Goal: Information Seeking & Learning: Learn about a topic

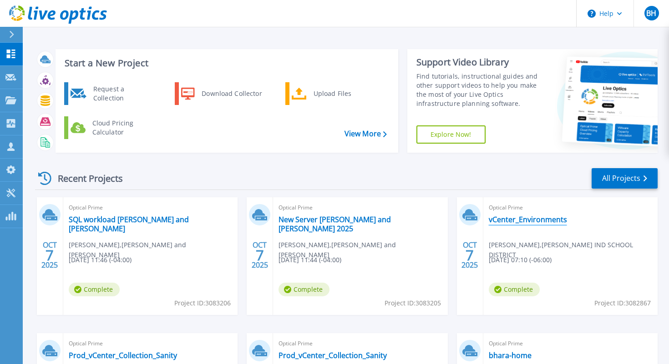
click at [522, 220] on link "vCenter_Environments" at bounding box center [528, 219] width 78 height 9
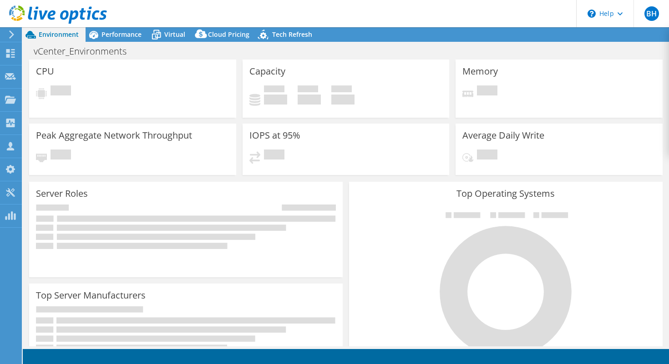
select select "USEast"
select select "USD"
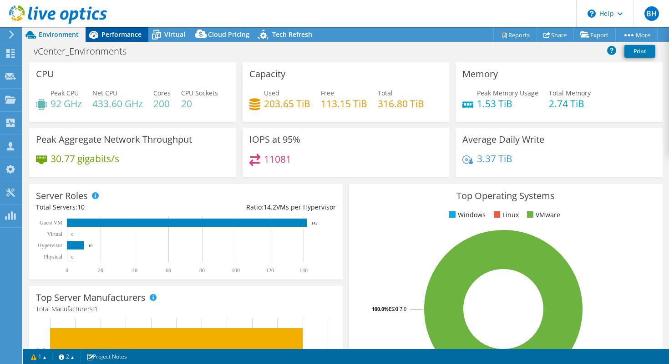
click at [121, 36] on span "Performance" at bounding box center [121, 34] width 40 height 9
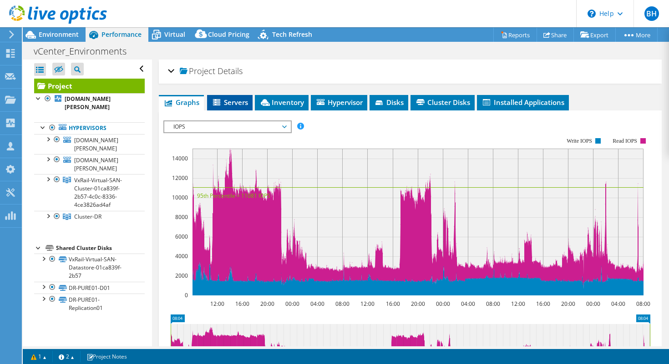
click at [237, 101] on span "Servers" at bounding box center [230, 102] width 36 height 9
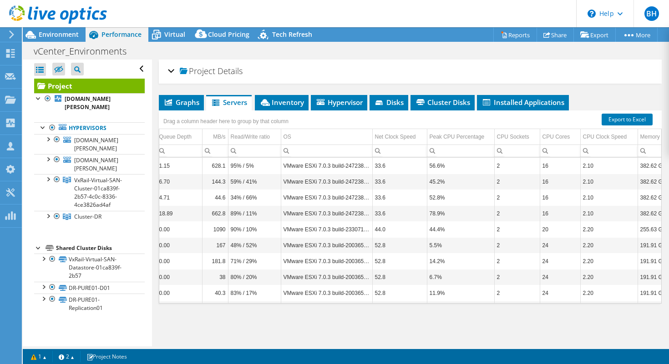
scroll to position [0, 318]
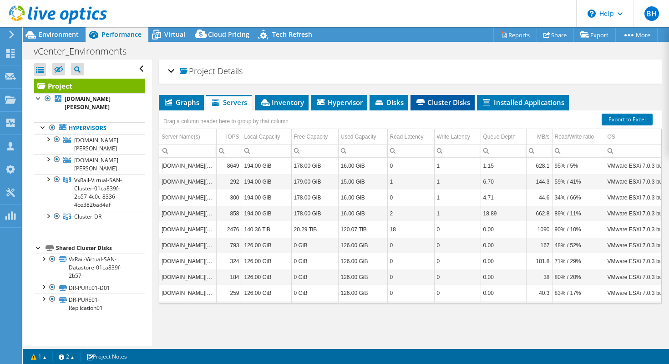
click at [438, 106] on span "Cluster Disks" at bounding box center [442, 102] width 55 height 9
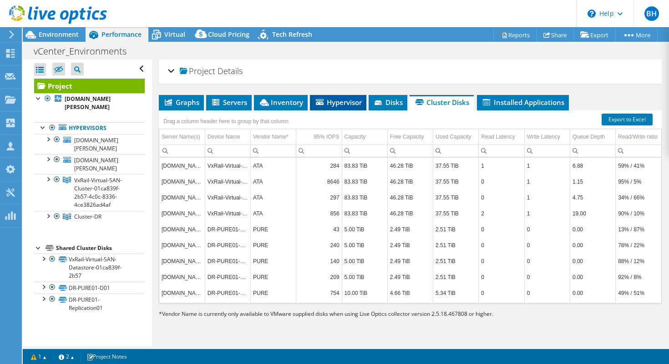
click at [338, 101] on span "Hypervisor" at bounding box center [337, 102] width 47 height 9
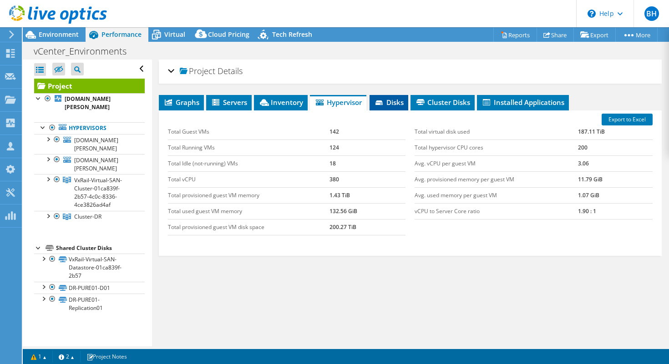
click at [400, 102] on span "Disks" at bounding box center [389, 102] width 30 height 9
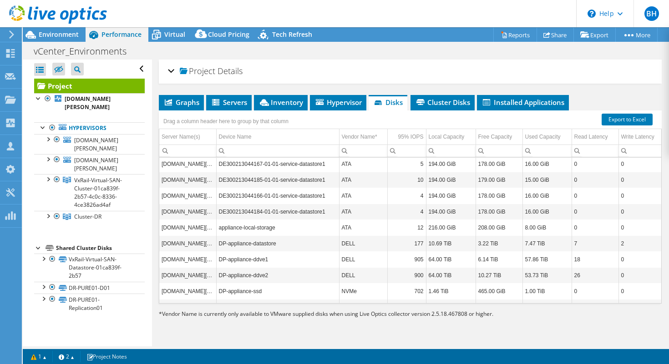
scroll to position [0, 0]
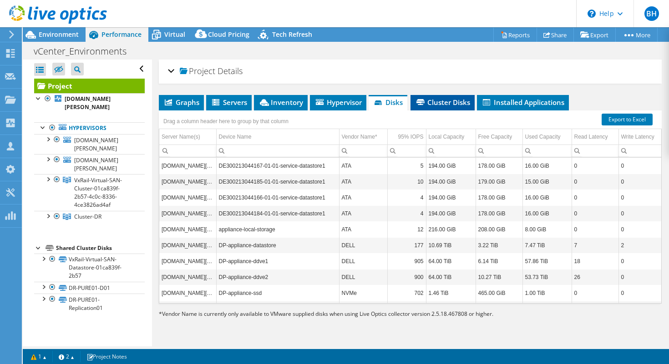
click at [433, 101] on span "Cluster Disks" at bounding box center [442, 102] width 55 height 9
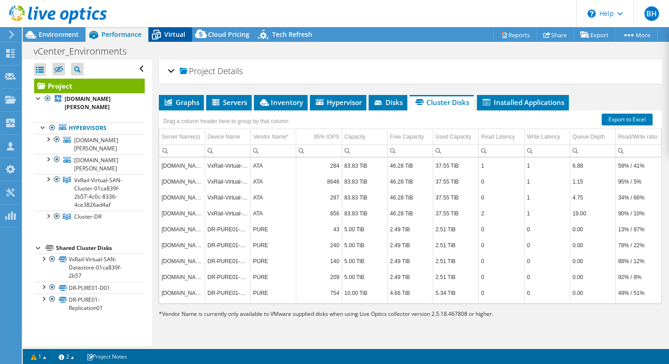
click at [167, 30] on span "Virtual" at bounding box center [174, 34] width 21 height 9
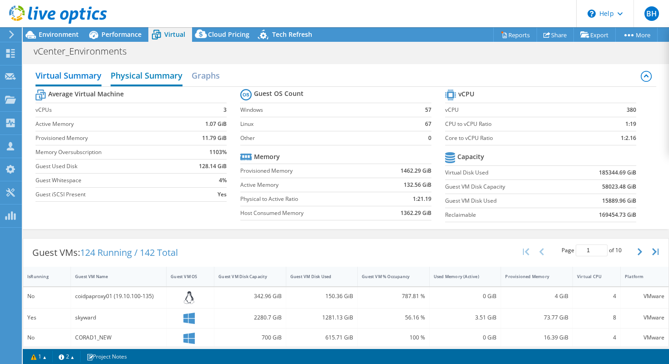
click at [163, 76] on h2 "Physical Summary" at bounding box center [147, 76] width 72 height 20
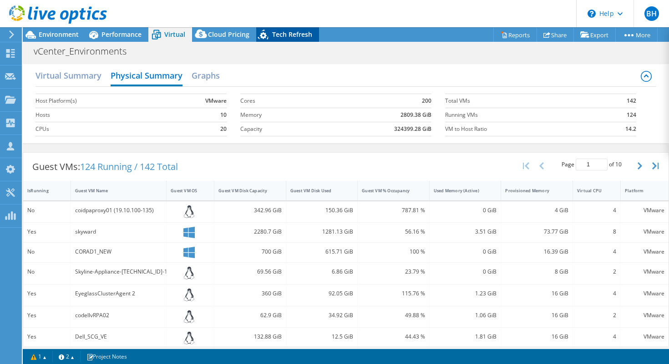
click at [274, 38] on span "Tech Refresh" at bounding box center [292, 34] width 40 height 9
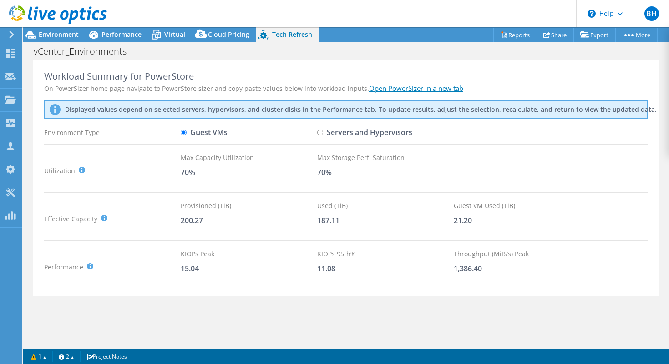
click at [321, 132] on input "Servers and Hypervisors" at bounding box center [320, 133] width 6 height 6
radio input "true"
click at [184, 132] on input "Guest VMs" at bounding box center [184, 133] width 6 height 6
radio input "true"
click at [319, 134] on input "Servers and Hypervisors" at bounding box center [320, 133] width 6 height 6
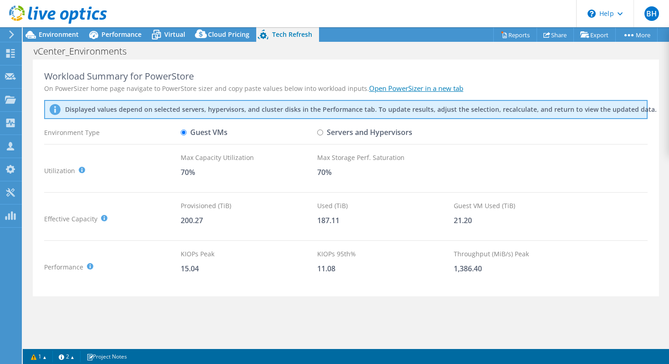
radio input "true"
click at [185, 136] on label "Guest VMs" at bounding box center [204, 133] width 47 height 16
click at [185, 136] on input "Guest VMs" at bounding box center [184, 133] width 6 height 6
radio input "true"
radio input "false"
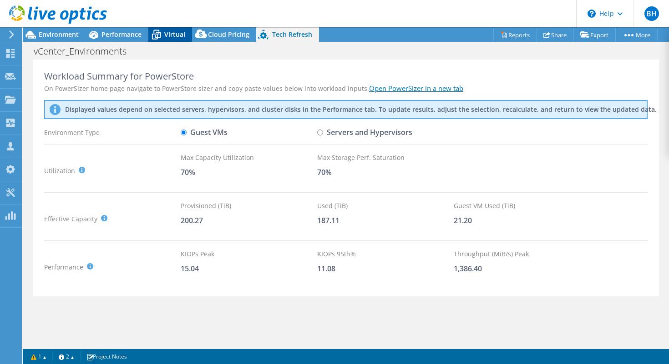
click at [162, 36] on icon at bounding box center [156, 35] width 16 height 16
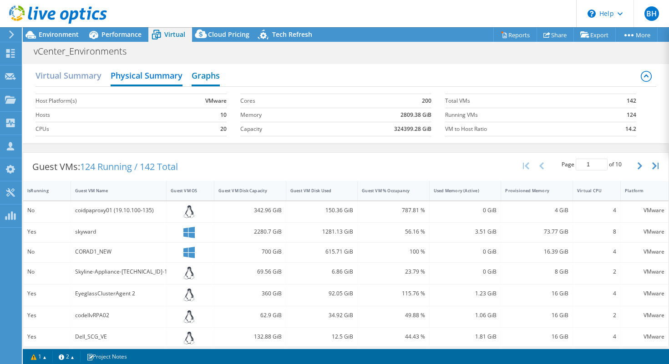
click at [208, 77] on h2 "Graphs" at bounding box center [206, 76] width 28 height 20
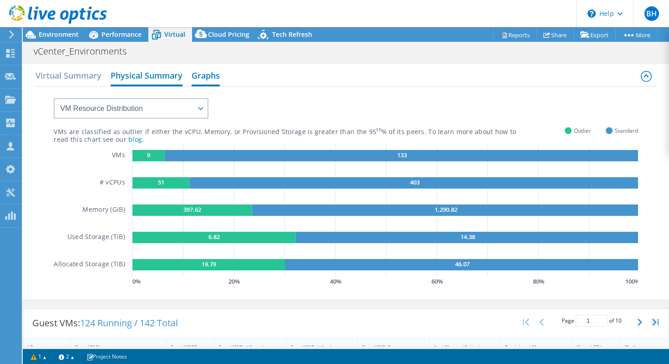
click at [165, 80] on h2 "Physical Summary" at bounding box center [147, 76] width 72 height 20
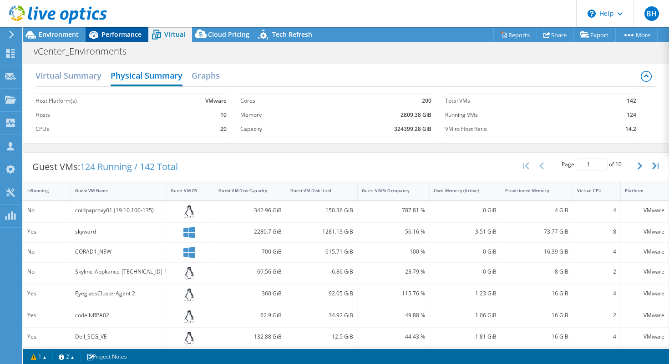
click at [124, 31] on span "Performance" at bounding box center [121, 34] width 40 height 9
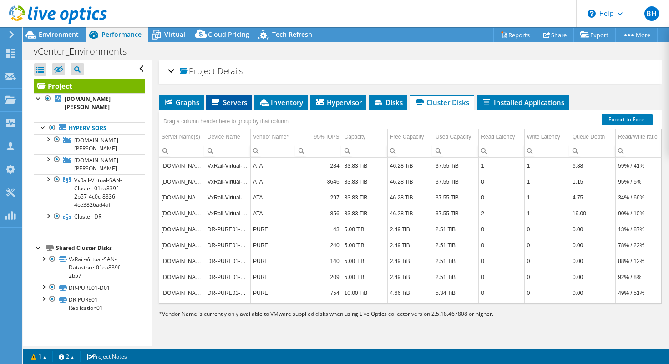
click at [232, 100] on span "Servers" at bounding box center [229, 102] width 36 height 9
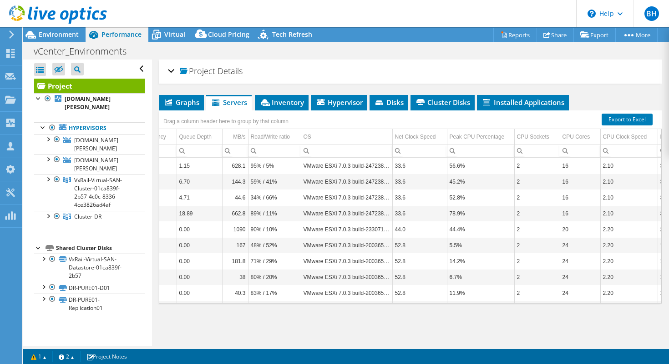
scroll to position [0, 307]
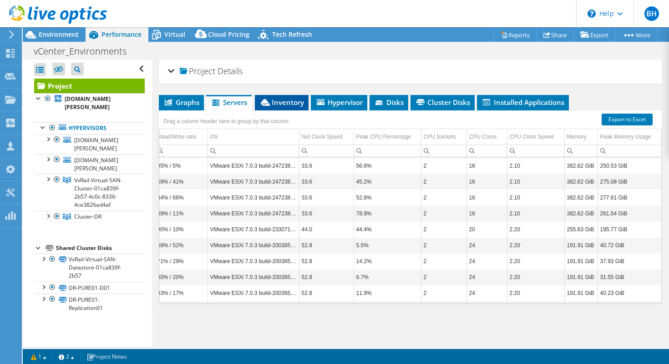
click at [283, 104] on span "Inventory" at bounding box center [281, 102] width 45 height 9
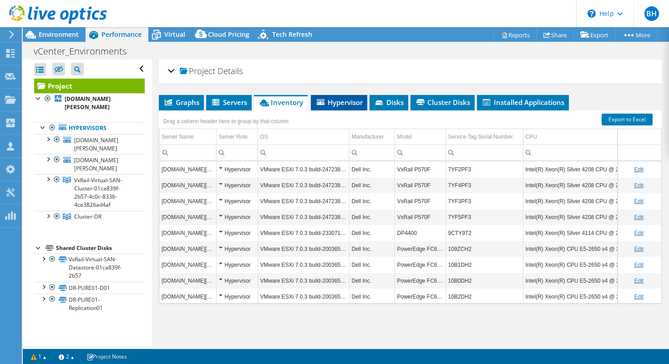
click at [346, 102] on span "Hypervisor" at bounding box center [338, 102] width 47 height 9
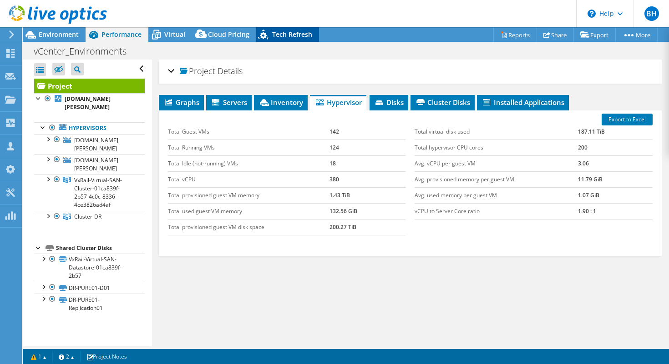
click at [296, 31] on span "Tech Refresh" at bounding box center [292, 34] width 40 height 9
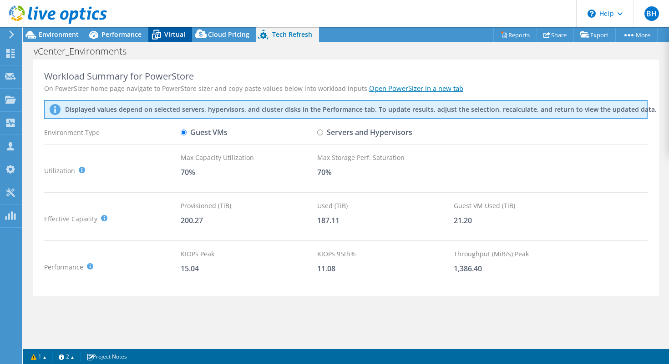
click at [177, 34] on span "Virtual" at bounding box center [174, 34] width 21 height 9
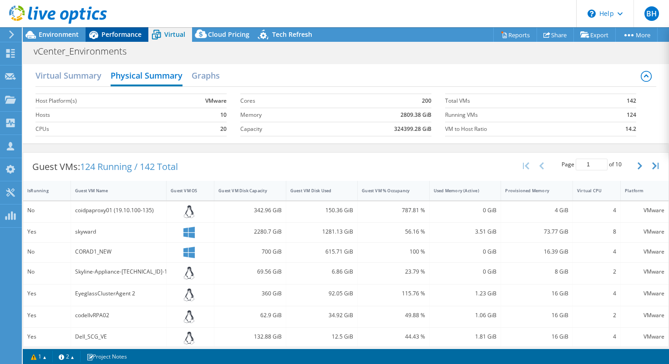
click at [129, 36] on span "Performance" at bounding box center [121, 34] width 40 height 9
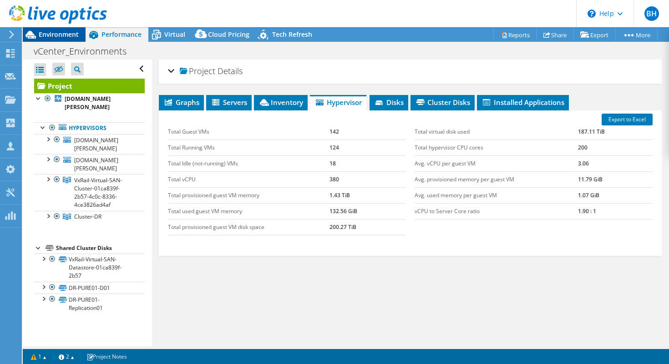
click at [54, 35] on span "Environment" at bounding box center [59, 34] width 40 height 9
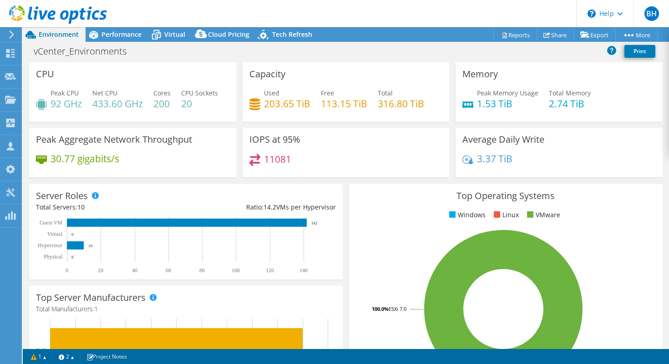
click at [18, 15] on icon at bounding box center [58, 14] width 98 height 19
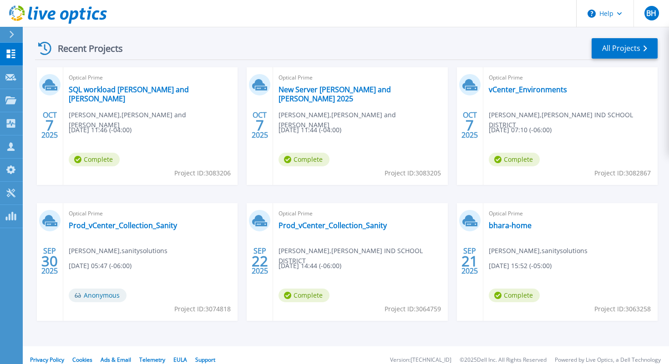
scroll to position [140, 0]
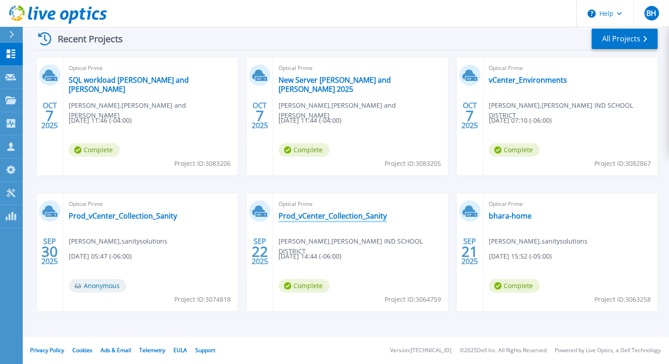
click at [345, 216] on link "Prod_vCenter_Collection_Sanity" at bounding box center [332, 216] width 108 height 9
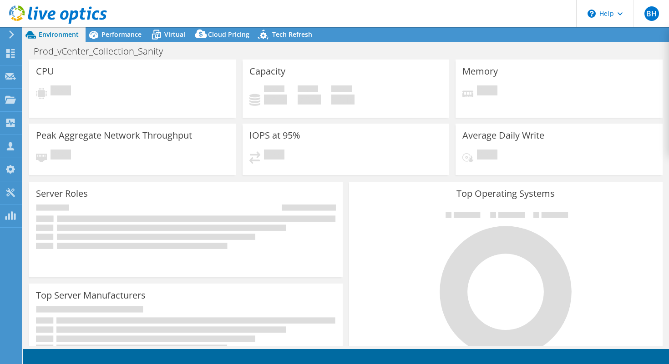
select select "USD"
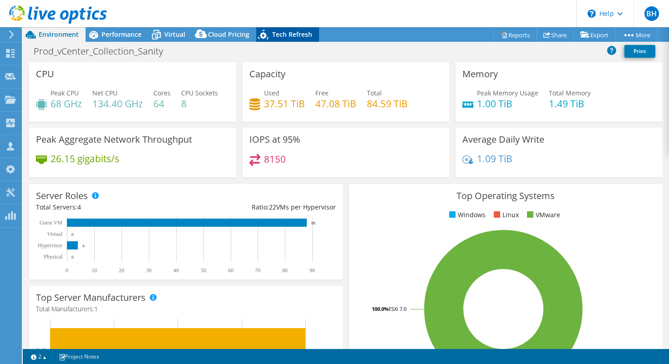
click at [296, 35] on span "Tech Refresh" at bounding box center [292, 34] width 40 height 9
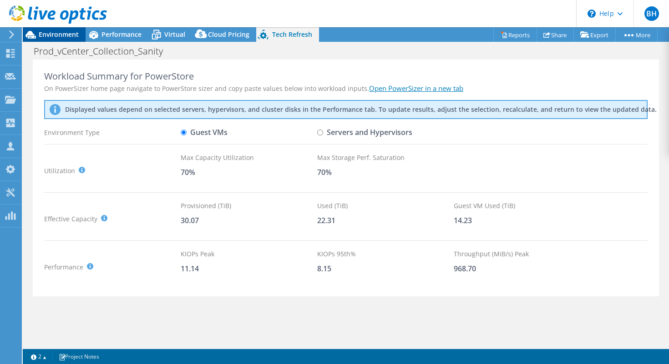
click at [70, 39] on div "Environment" at bounding box center [54, 34] width 63 height 15
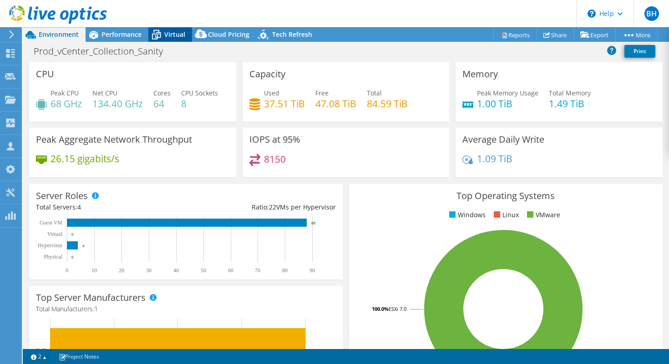
click at [169, 35] on span "Virtual" at bounding box center [174, 34] width 21 height 9
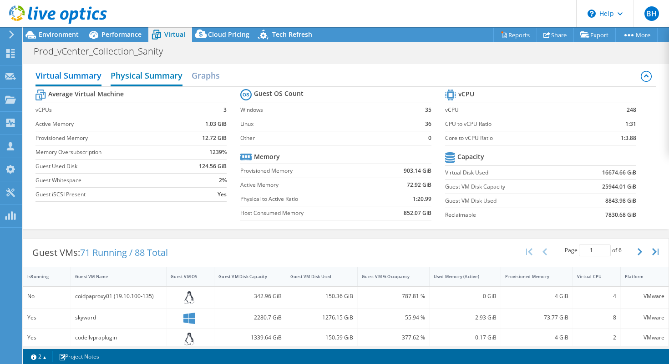
click at [158, 73] on h2 "Physical Summary" at bounding box center [147, 76] width 72 height 20
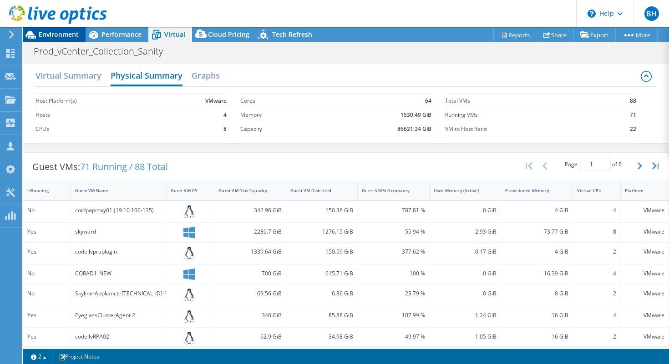
click at [69, 33] on span "Environment" at bounding box center [59, 34] width 40 height 9
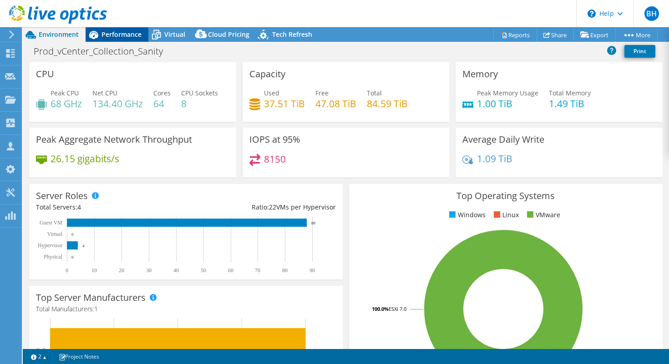
click at [120, 34] on span "Performance" at bounding box center [121, 34] width 40 height 9
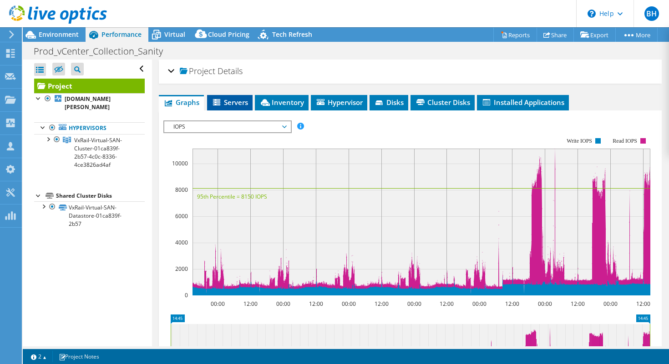
click at [234, 99] on span "Servers" at bounding box center [230, 102] width 36 height 9
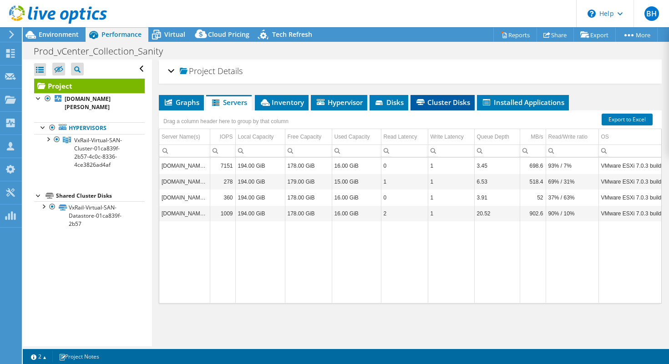
click at [428, 100] on span "Cluster Disks" at bounding box center [442, 102] width 55 height 9
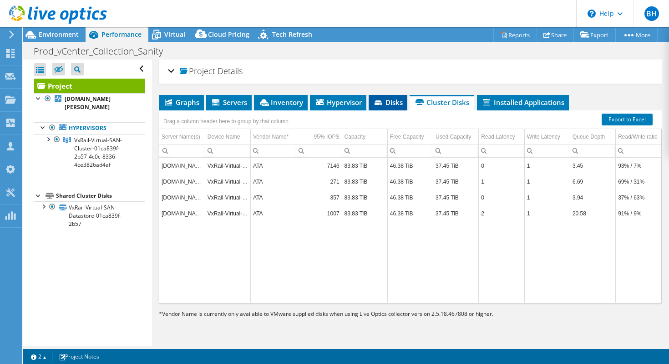
click at [399, 98] on span "Disks" at bounding box center [388, 102] width 30 height 9
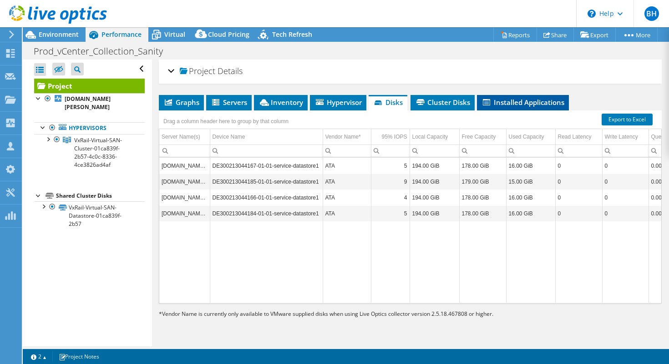
click at [508, 98] on span "Installed Applications" at bounding box center [522, 102] width 83 height 9
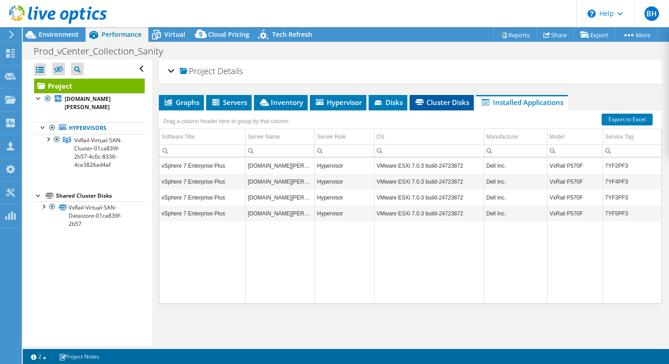
click at [449, 98] on span "Cluster Disks" at bounding box center [441, 102] width 55 height 9
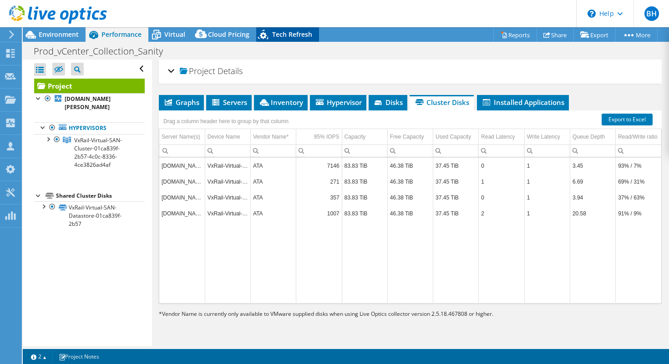
click at [288, 37] on span "Tech Refresh" at bounding box center [292, 34] width 40 height 9
